Goal: Task Accomplishment & Management: Complete application form

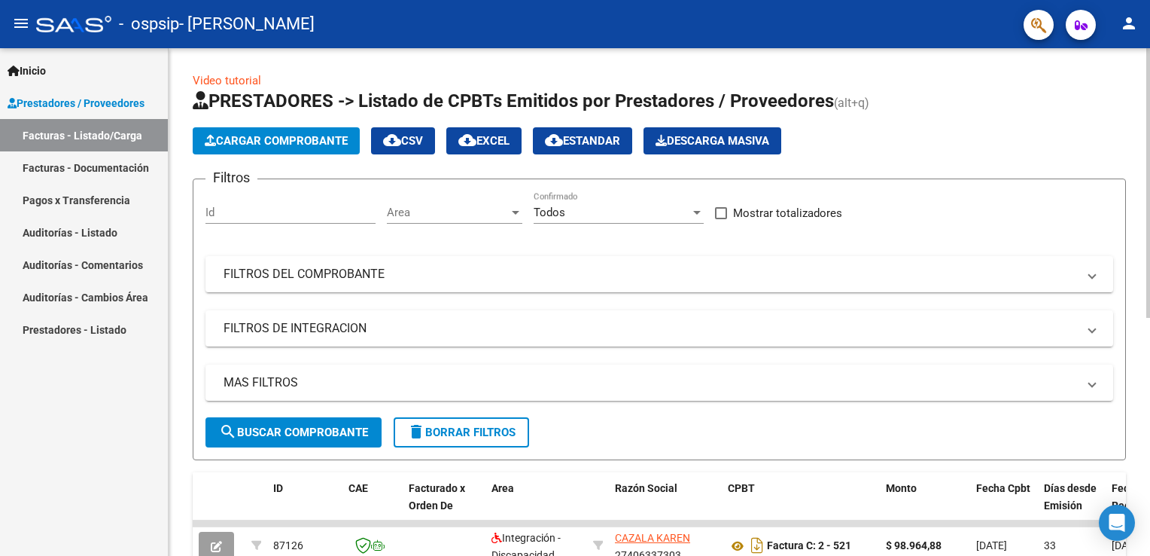
click at [286, 134] on span "Cargar Comprobante" at bounding box center [276, 141] width 143 height 14
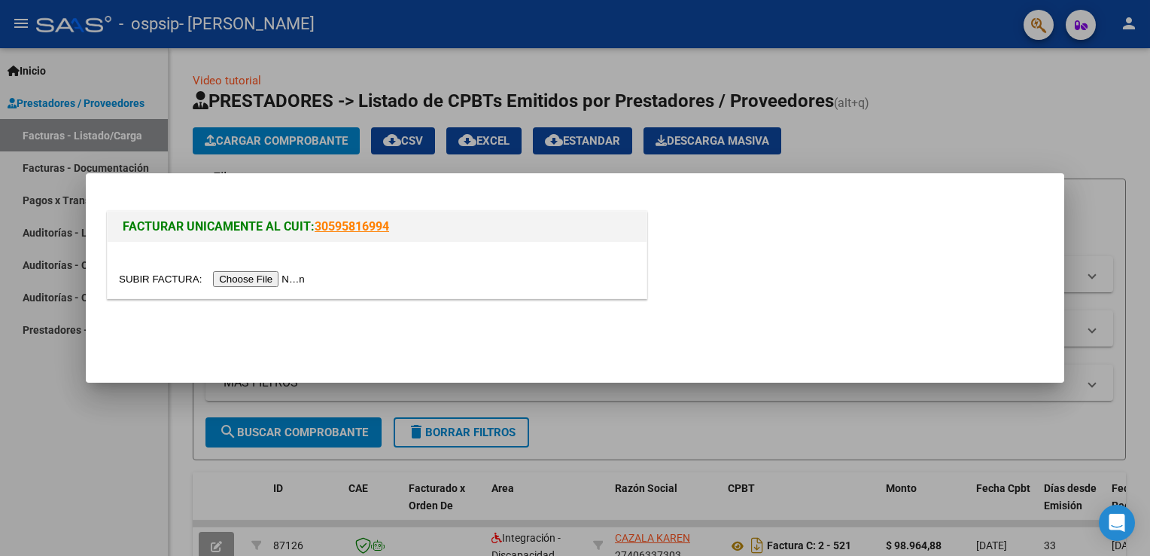
click at [270, 279] on input "file" at bounding box center [214, 279] width 190 height 16
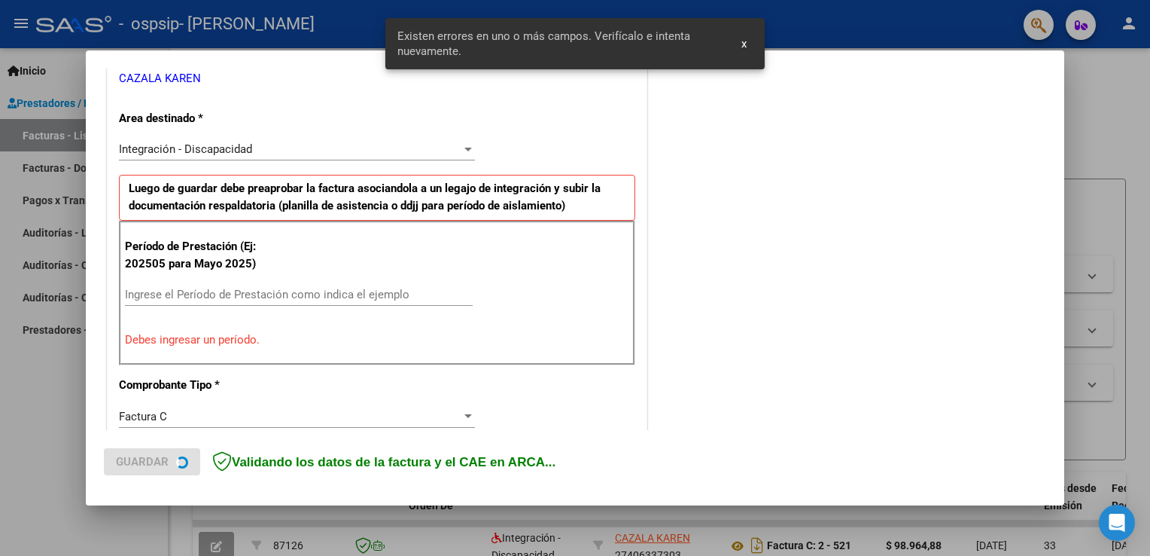
scroll to position [342, 0]
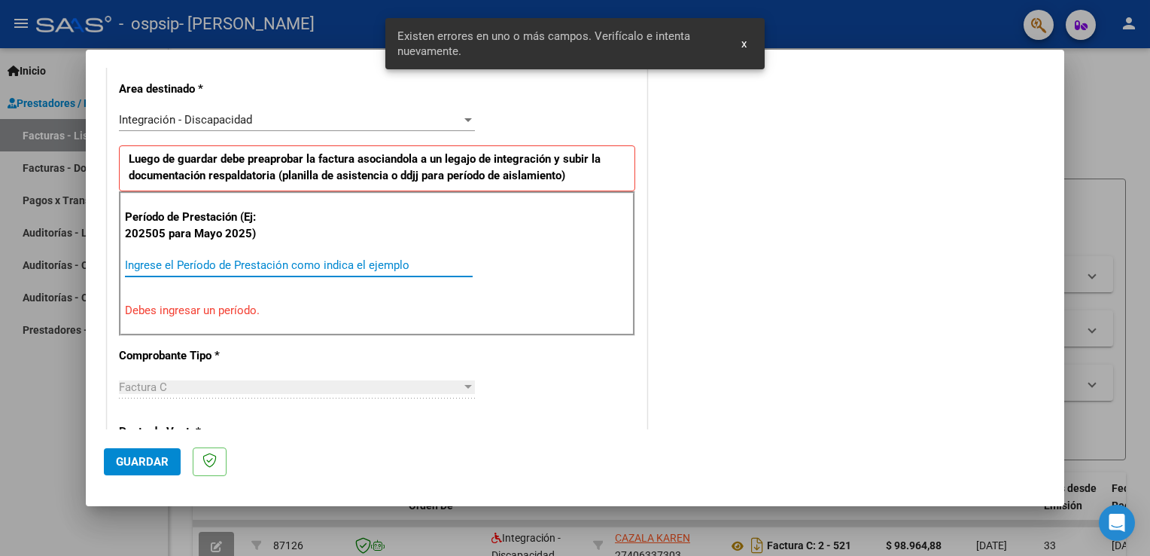
click at [235, 269] on input "Ingrese el Período de Prestación como indica el ejemplo" at bounding box center [299, 265] width 348 height 14
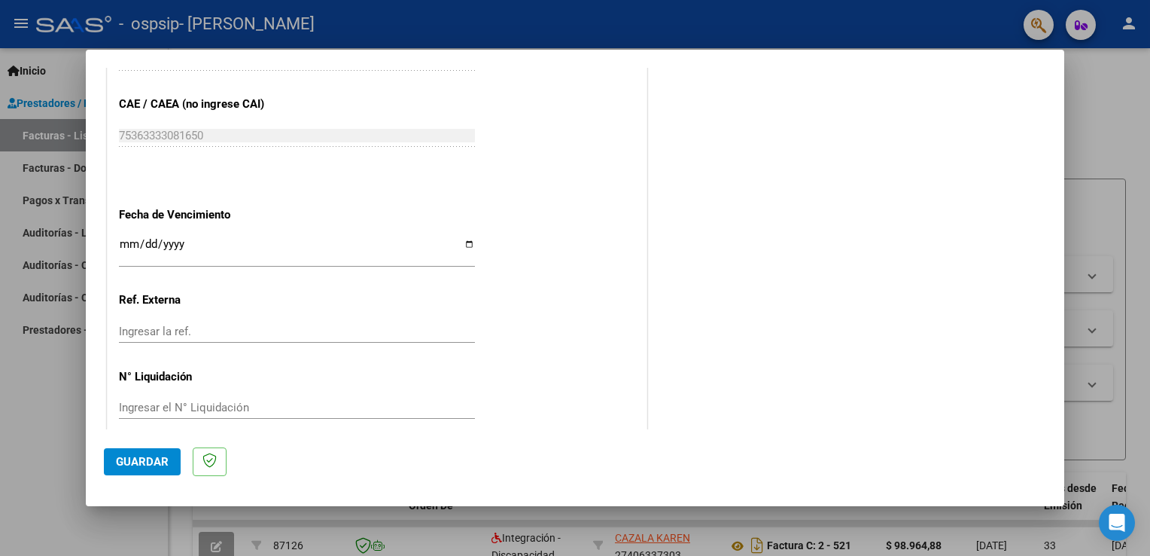
scroll to position [961, 0]
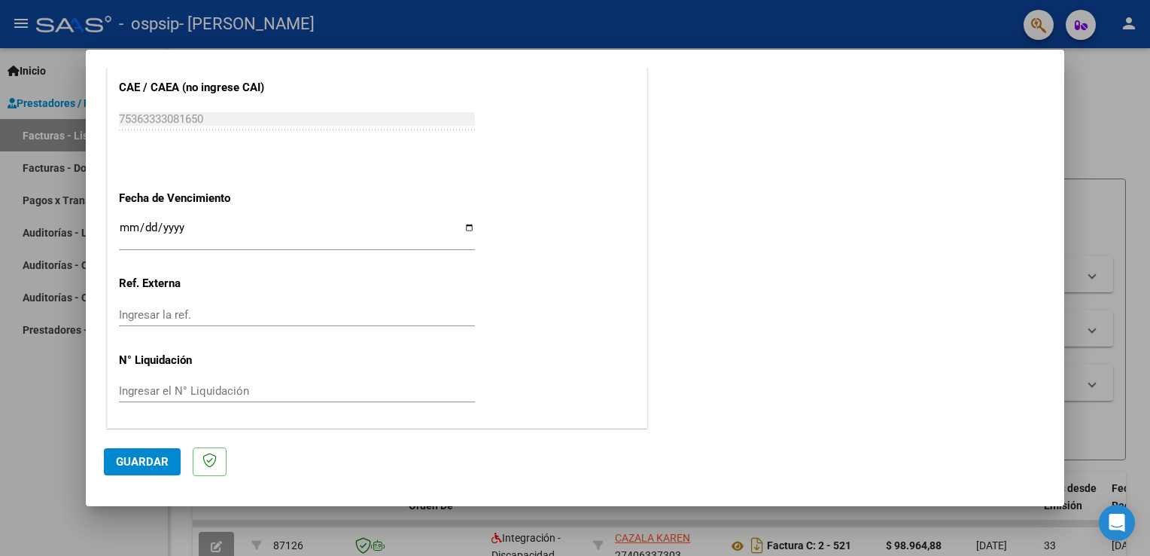
type input "202508"
click at [152, 455] on span "Guardar" at bounding box center [142, 462] width 53 height 14
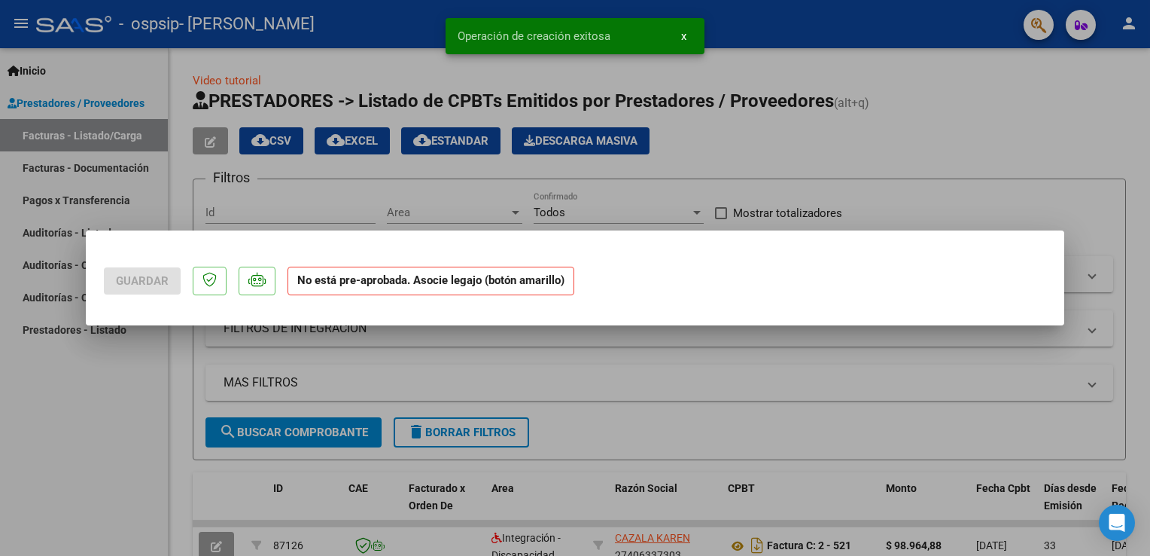
scroll to position [0, 0]
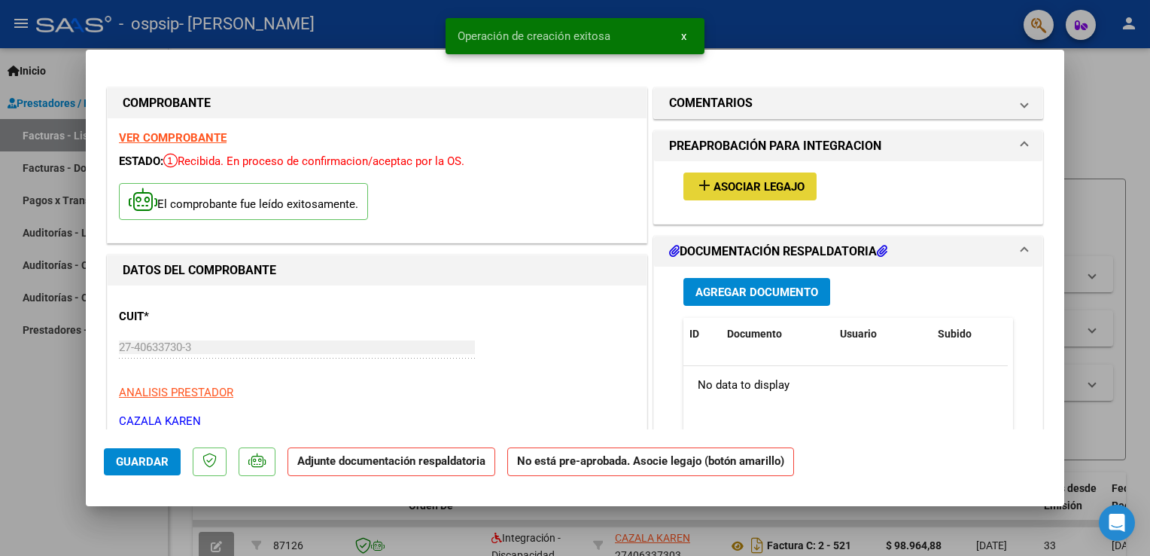
click at [747, 191] on span "Asociar Legajo" at bounding box center [759, 187] width 91 height 14
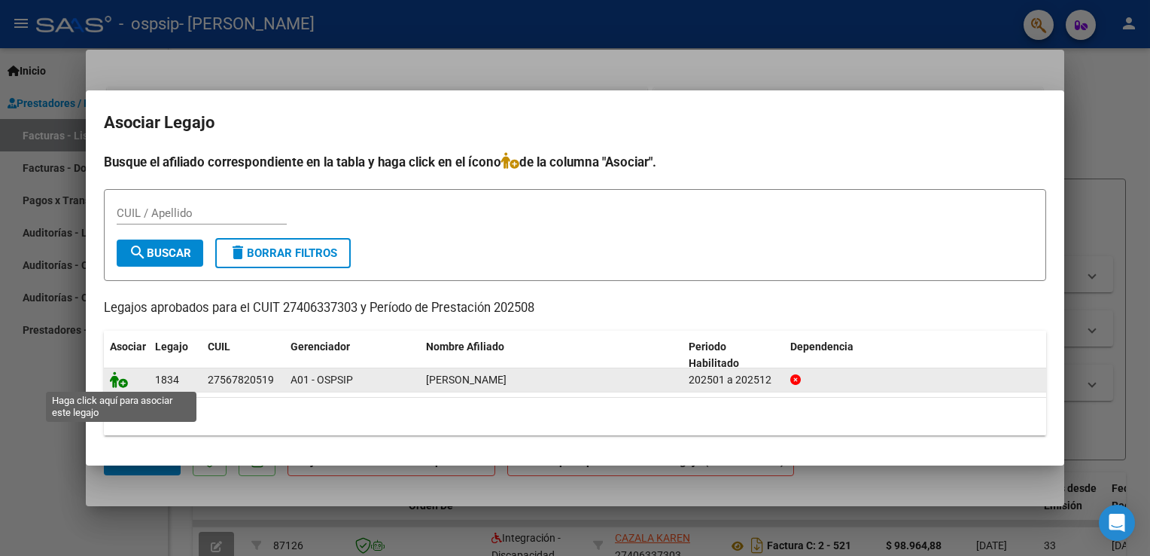
click at [124, 376] on icon at bounding box center [119, 379] width 18 height 17
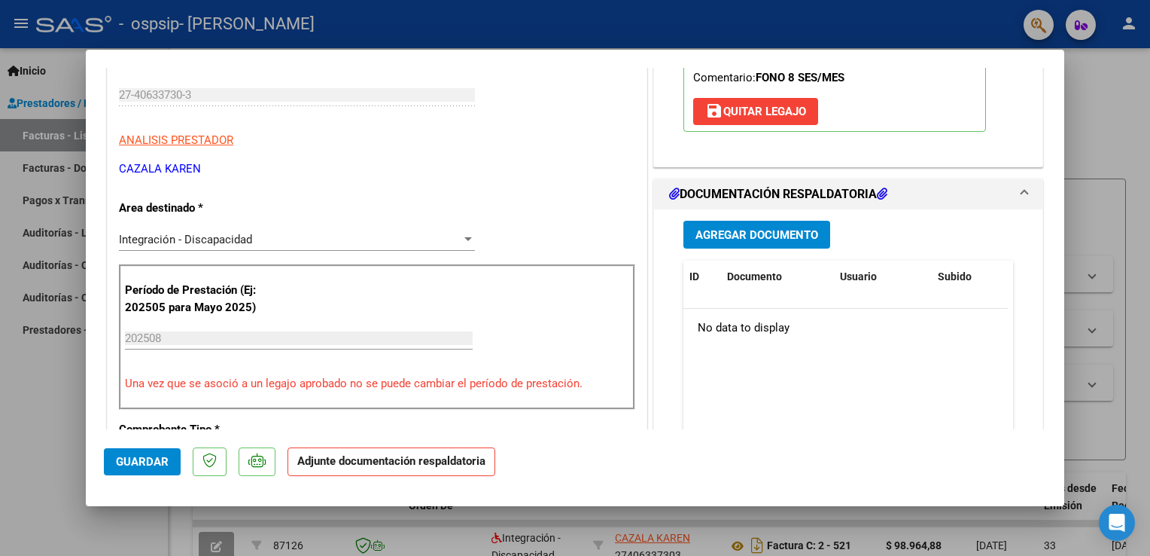
scroll to position [359, 0]
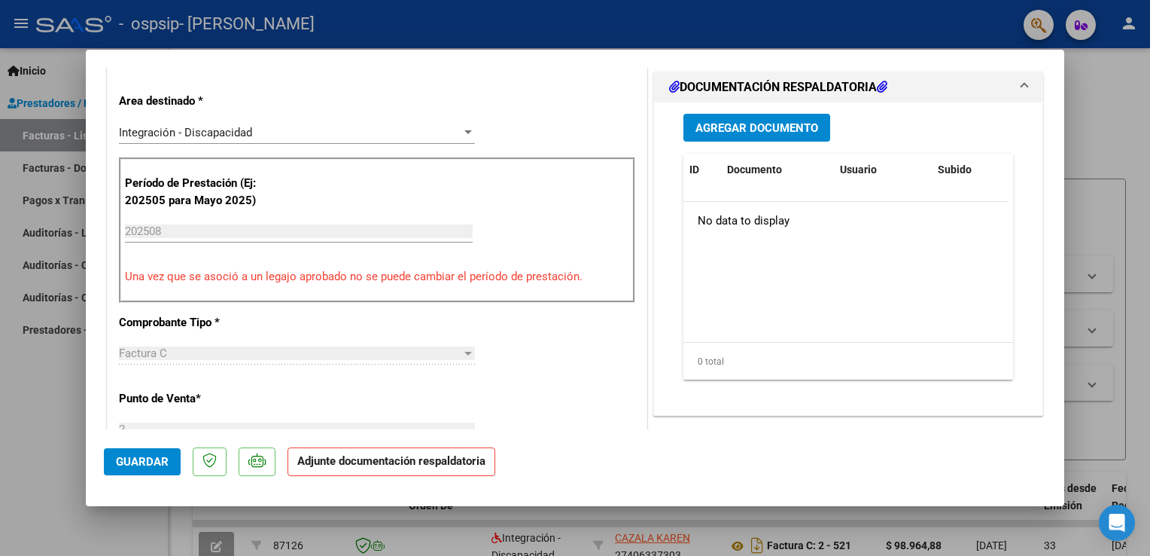
click at [821, 137] on button "Agregar Documento" at bounding box center [756, 128] width 147 height 28
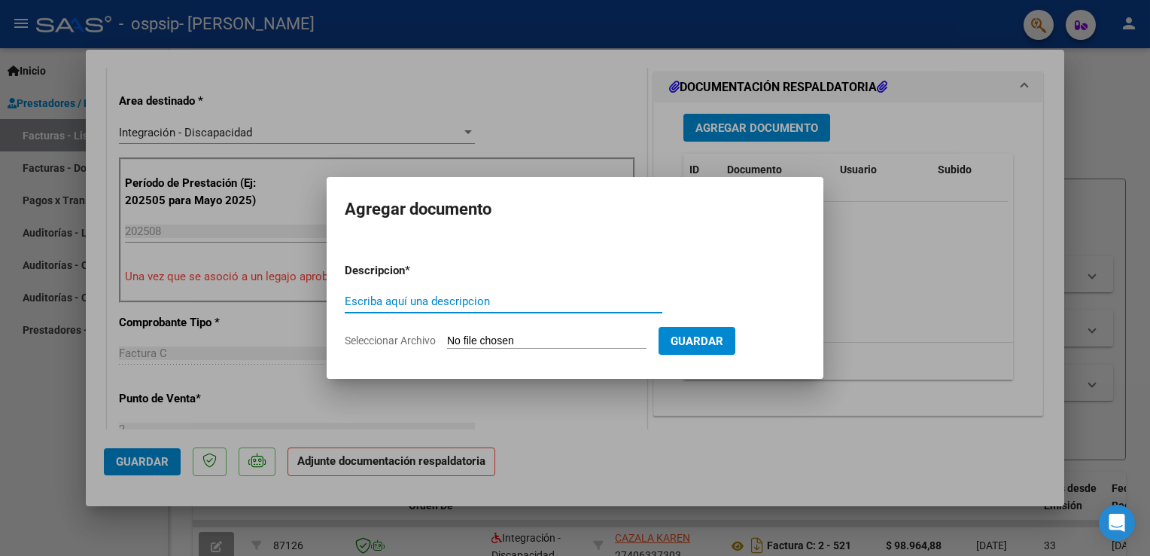
click at [392, 335] on span "Seleccionar Archivo" at bounding box center [390, 340] width 91 height 12
click at [447, 335] on input "Seleccionar Archivo" at bounding box center [546, 341] width 199 height 14
type input "C:\fakepath\PLANILLA ALMENDRA. [DATE].pdf"
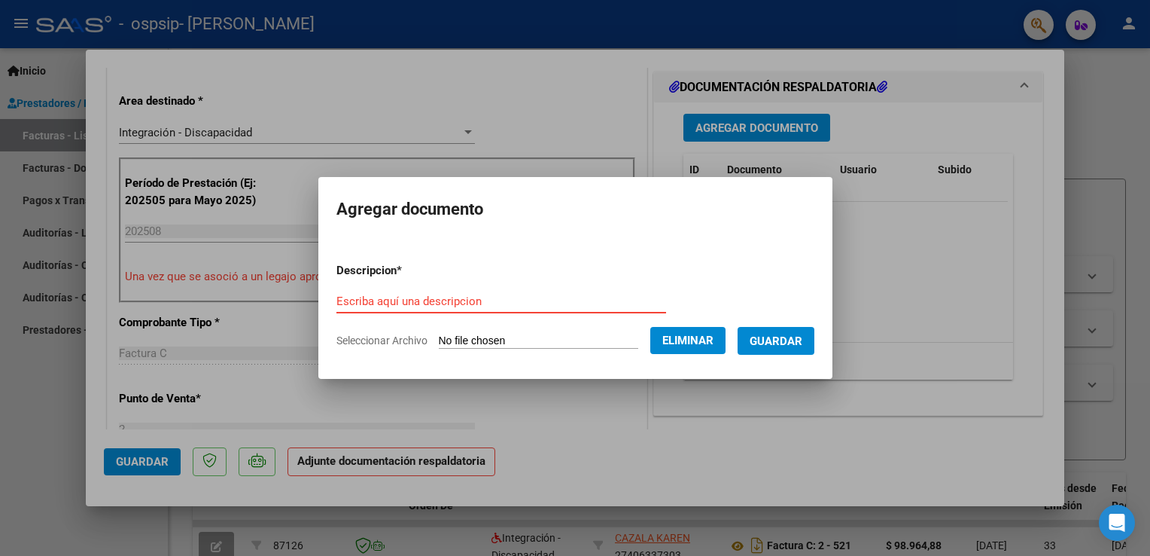
click at [525, 296] on input "Escriba aquí una descripcion" at bounding box center [501, 301] width 330 height 14
type input "PLANILLA DE ASISTENCIA"
click at [783, 340] on span "Guardar" at bounding box center [776, 341] width 53 height 14
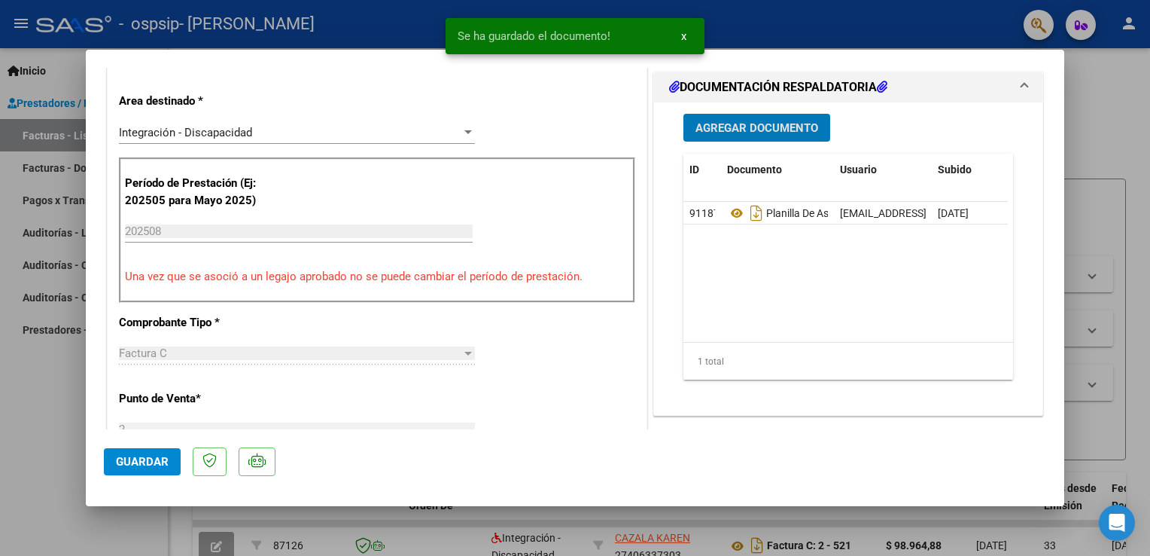
click at [163, 462] on span "Guardar" at bounding box center [142, 462] width 53 height 14
click at [1142, 111] on div at bounding box center [575, 278] width 1150 height 556
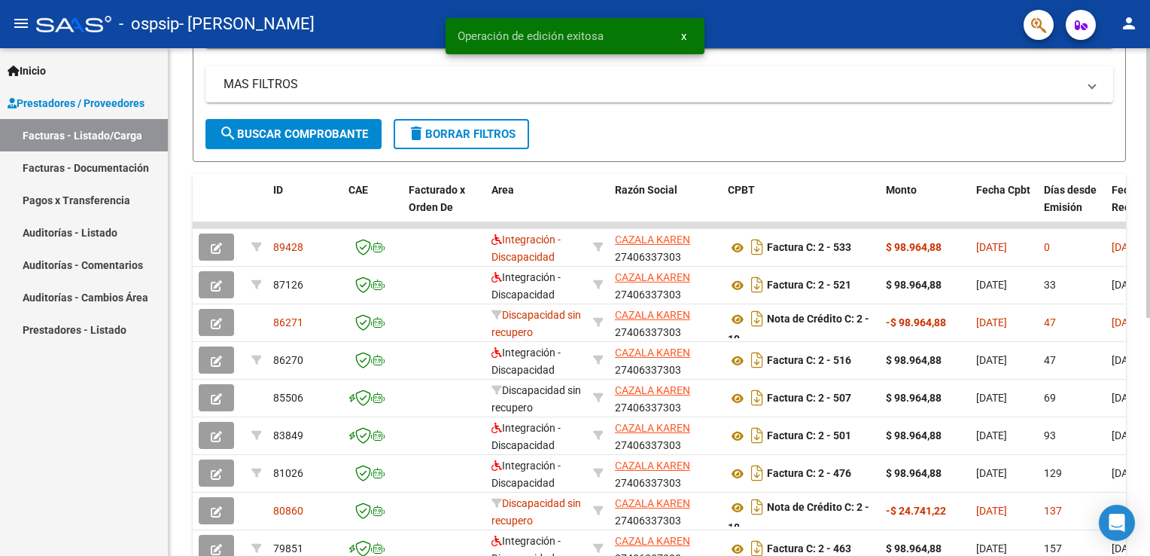
scroll to position [301, 0]
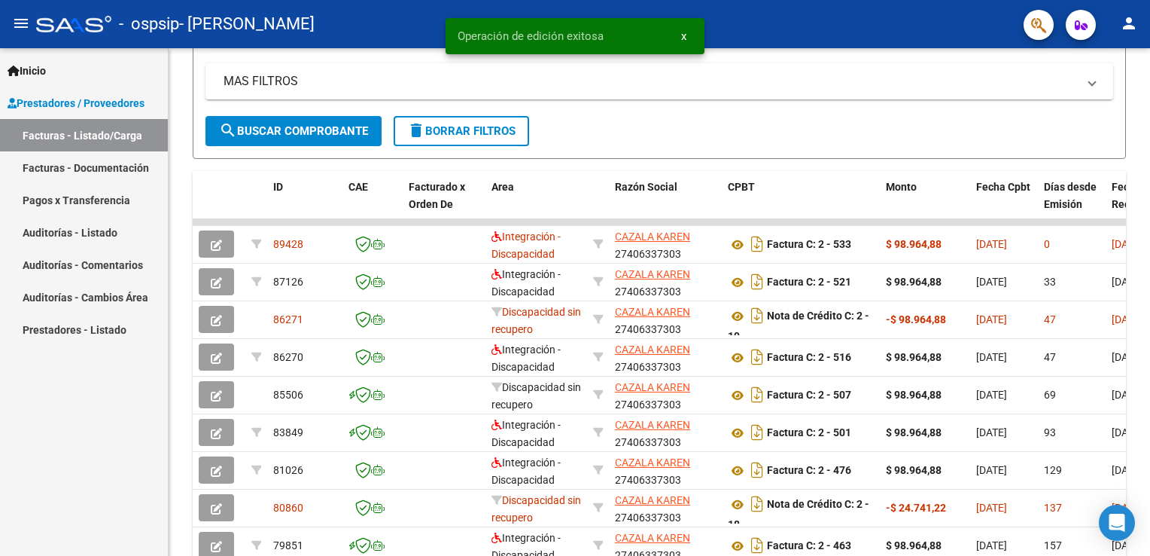
click at [142, 507] on div "Inicio Instructivos Contacto OS Prestadores / Proveedores Facturas - Listado/Ca…" at bounding box center [84, 301] width 168 height 507
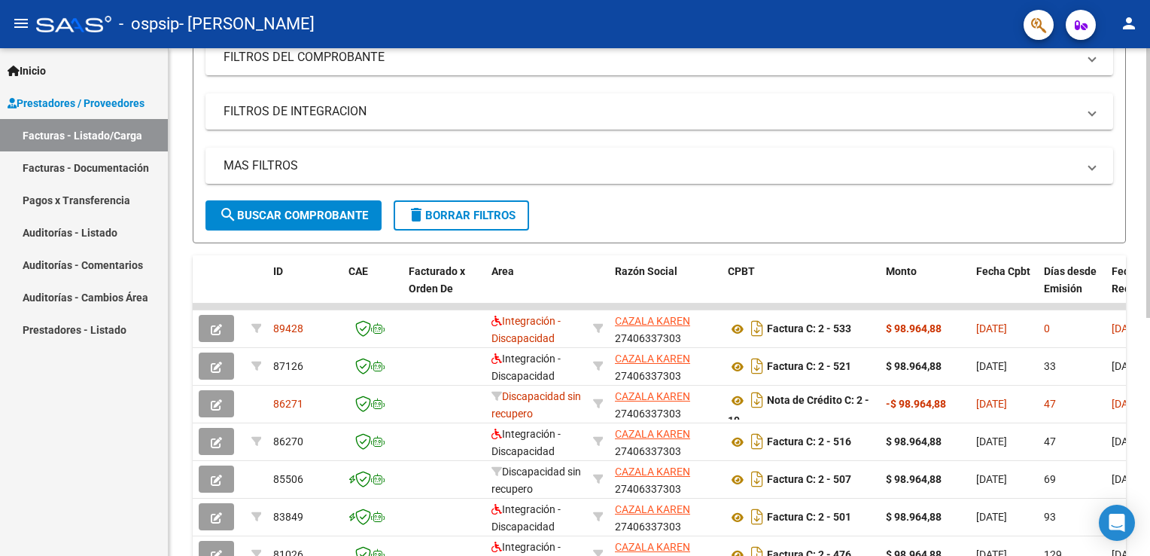
scroll to position [376, 0]
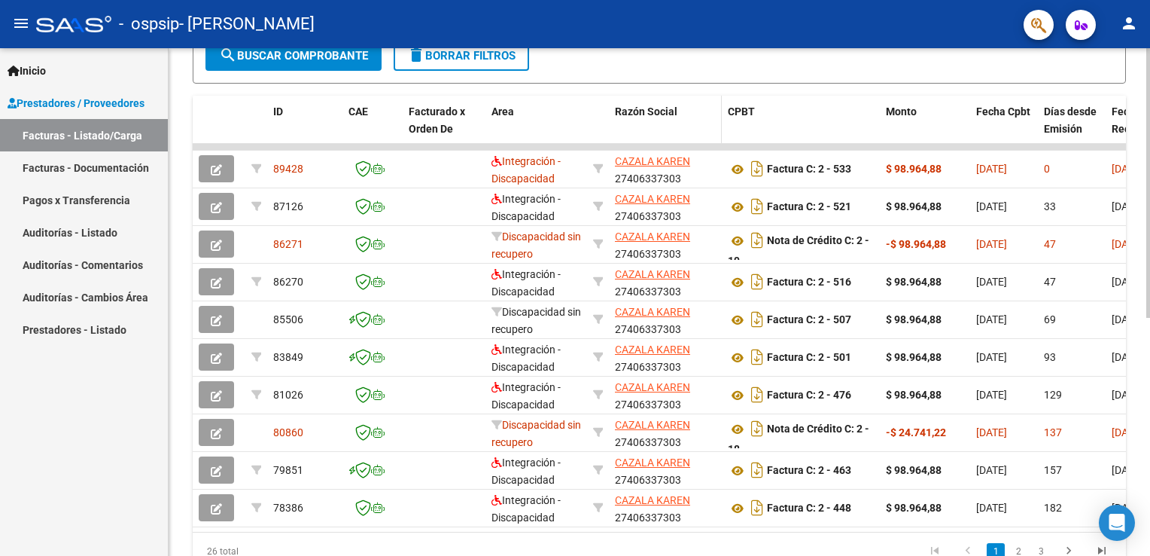
drag, startPoint x: 632, startPoint y: 142, endPoint x: 714, endPoint y: 140, distance: 82.1
click at [714, 140] on div "ID CAE Facturado x Orden De Area Razón Social CPBT Monto Fecha Cpbt Días desde …" at bounding box center [659, 333] width 933 height 474
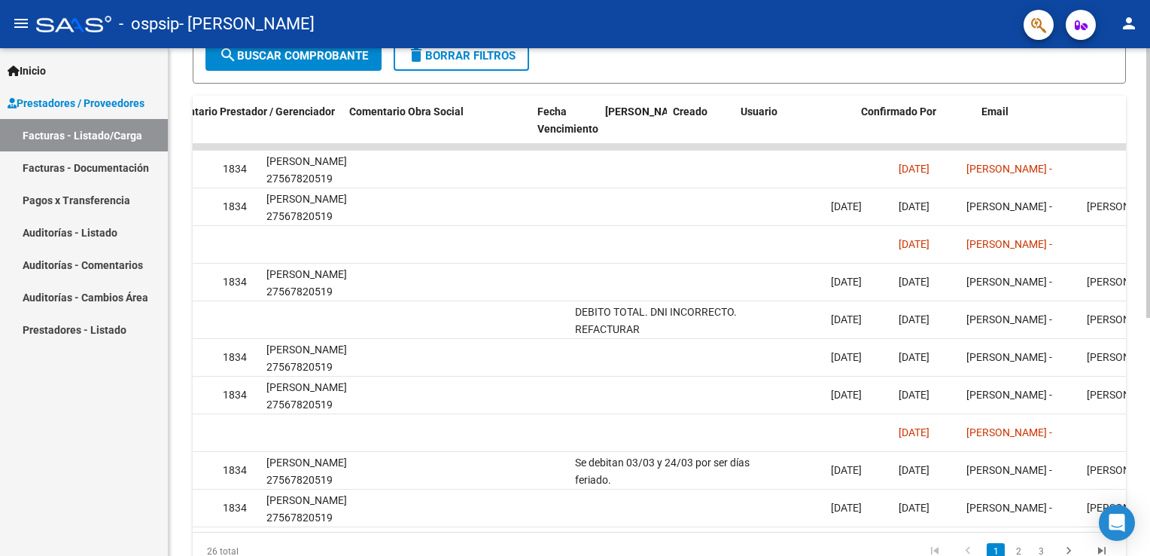
scroll to position [0, 2240]
